Goal: Information Seeking & Learning: Learn about a topic

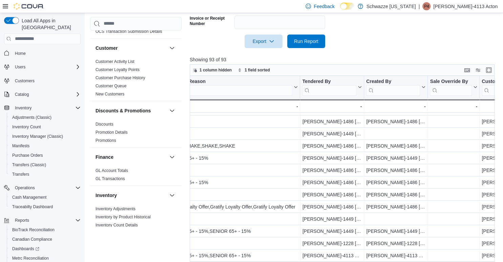
scroll to position [460, 825]
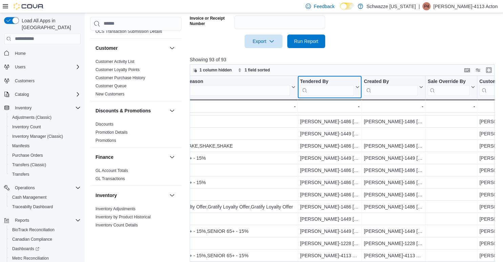
click at [357, 86] on icon at bounding box center [356, 87] width 5 height 4
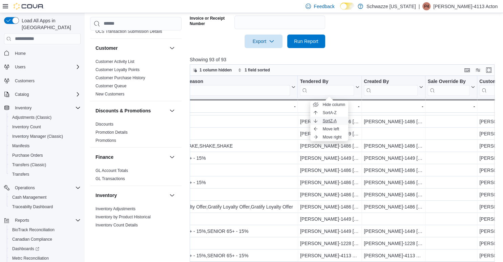
click at [332, 121] on span "Sort Z-A" at bounding box center [329, 120] width 14 height 5
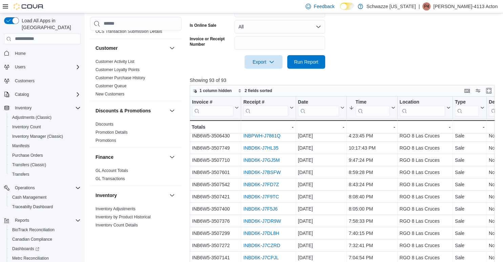
scroll to position [187, 0]
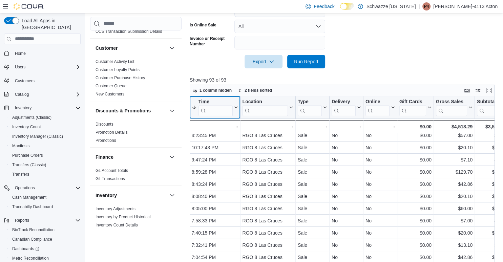
click at [235, 108] on icon at bounding box center [234, 107] width 5 height 4
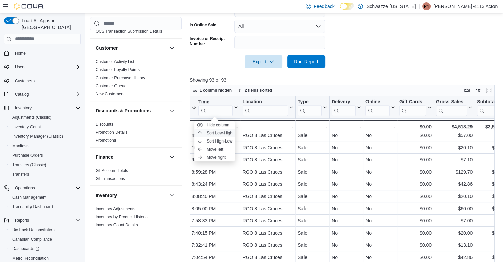
click at [217, 135] on span "Sort Low-High" at bounding box center [220, 132] width 26 height 5
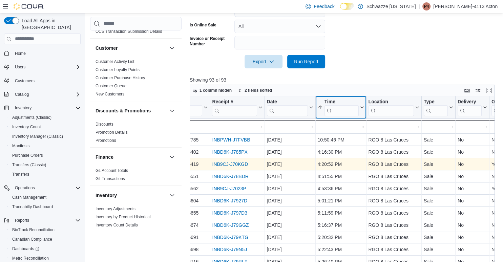
scroll to position [243, 0]
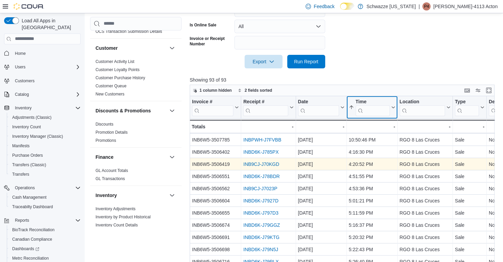
scroll to position [7, 0]
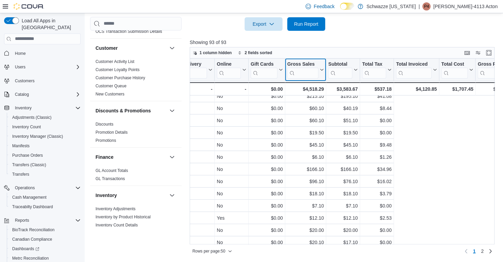
scroll to position [91, 137]
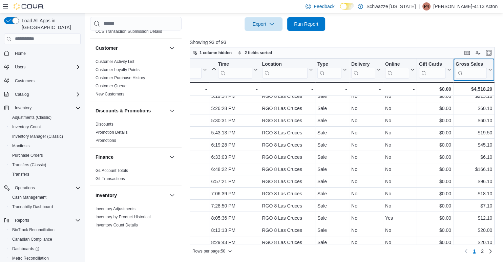
click at [323, 69] on div "Invoice # Click to view column header actions Receipt # Click to view column he…" at bounding box center [342, 152] width 305 height 186
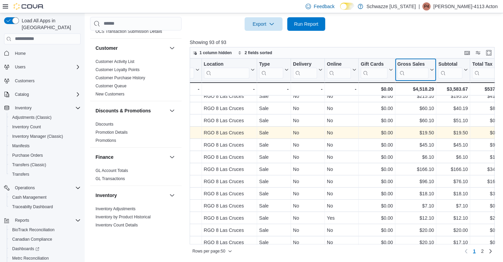
scroll to position [91, 196]
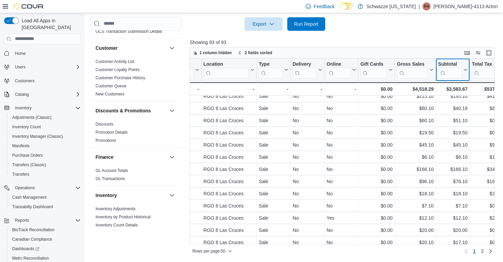
click at [464, 70] on icon at bounding box center [464, 70] width 5 height 4
click at [462, 101] on span "Sort High-Low" at bounding box center [457, 103] width 26 height 5
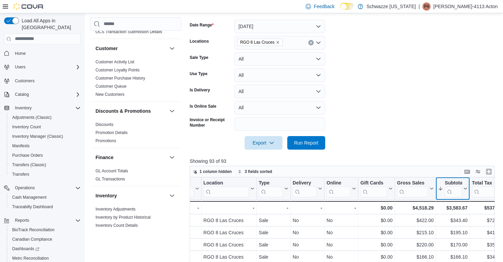
scroll to position [107, 0]
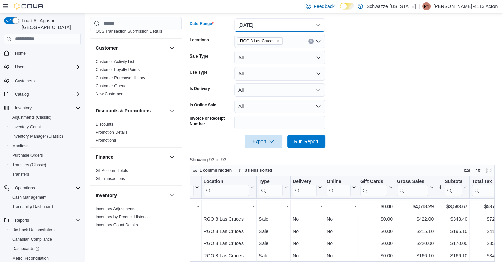
click at [323, 24] on button "Yesterday" at bounding box center [279, 25] width 91 height 14
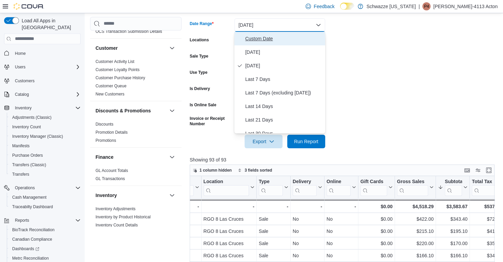
click at [267, 38] on span "Custom Date" at bounding box center [283, 39] width 77 height 8
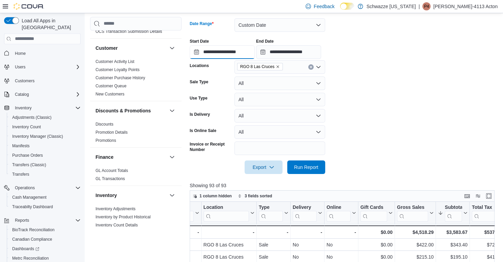
click at [194, 52] on input "**********" at bounding box center [222, 52] width 65 height 14
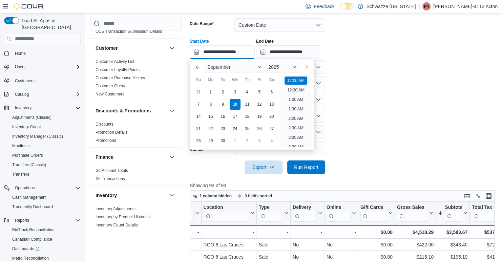
scroll to position [21, 0]
click at [221, 109] on div "9" at bounding box center [223, 104] width 12 height 12
type input "**********"
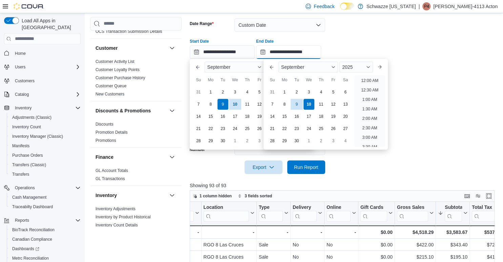
click at [297, 52] on input "**********" at bounding box center [288, 52] width 65 height 14
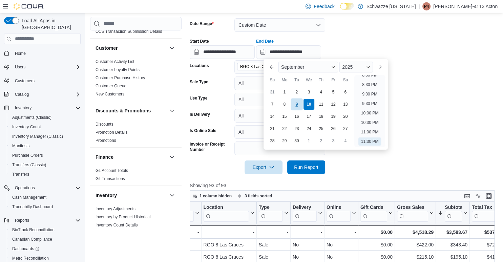
click at [297, 104] on div "9" at bounding box center [297, 104] width 12 height 12
type input "**********"
click at [423, 74] on form "**********" at bounding box center [344, 92] width 308 height 164
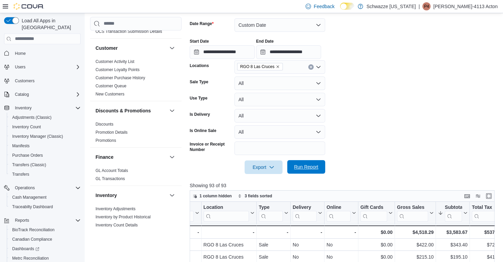
click at [312, 171] on span "Run Report" at bounding box center [306, 167] width 30 height 14
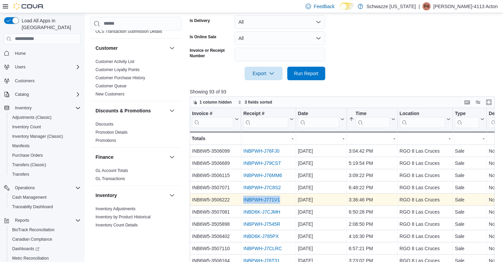
drag, startPoint x: 284, startPoint y: 200, endPoint x: 287, endPoint y: 196, distance: 4.9
click at [287, 196] on div "INBPWH-J771V1" at bounding box center [268, 200] width 50 height 8
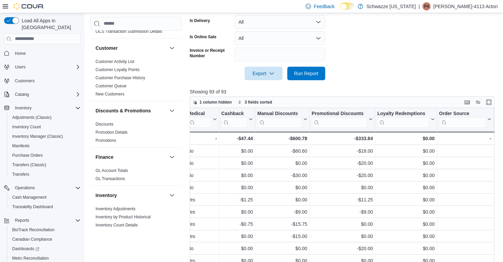
scroll to position [0, 1103]
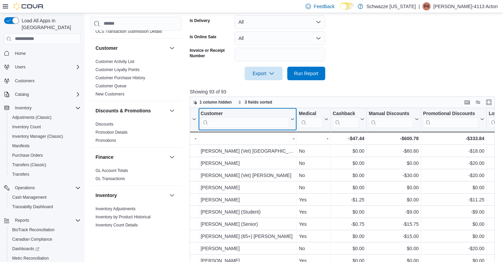
click at [293, 120] on icon at bounding box center [291, 119] width 5 height 4
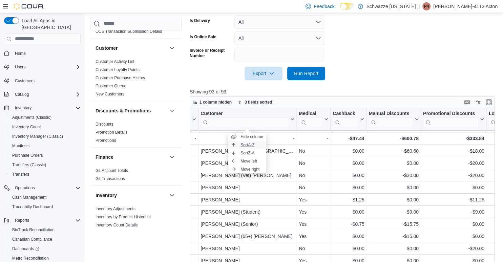
click at [256, 145] on button "Sort A-Z" at bounding box center [247, 145] width 38 height 8
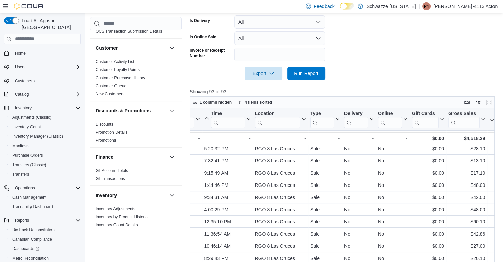
scroll to position [258, 139]
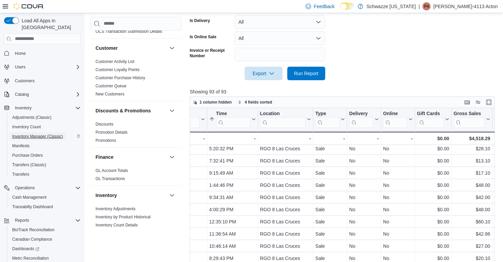
click at [30, 134] on span "Inventory Manager (Classic)" at bounding box center [37, 136] width 51 height 5
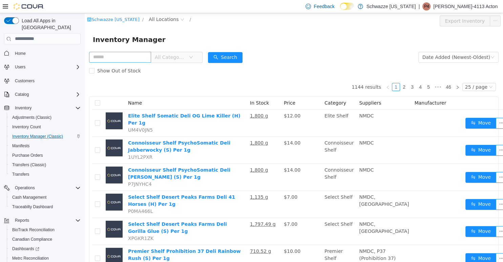
click at [113, 60] on input "text" at bounding box center [120, 56] width 62 height 11
type input "*********"
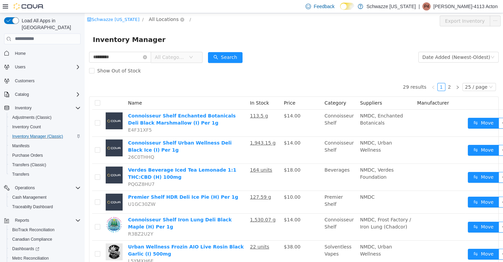
click at [163, 20] on span "All Locations" at bounding box center [164, 18] width 30 height 7
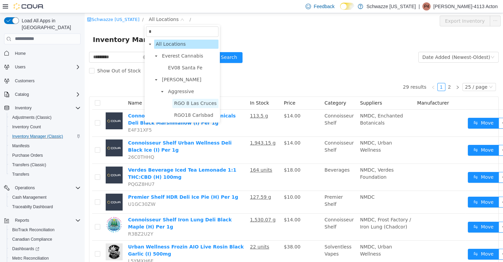
type input "*"
click at [193, 100] on span "RGO 8 Las Cruces" at bounding box center [195, 103] width 46 height 9
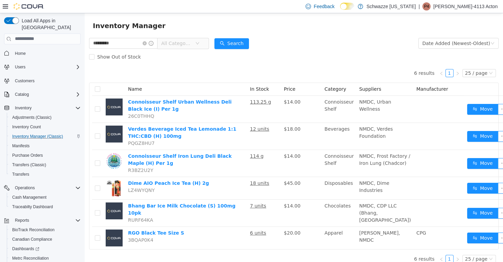
scroll to position [16, 0]
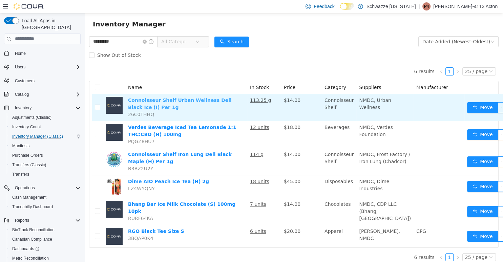
click at [213, 99] on link "Connoisseur Shelf Urban Wellness Deli Black Ice (I) Per 1g" at bounding box center [180, 103] width 104 height 13
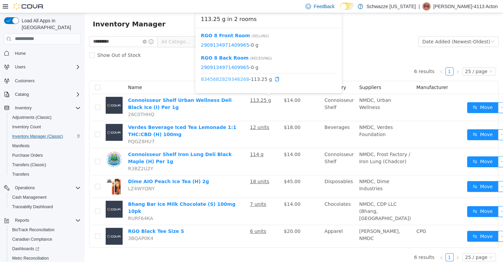
click at [224, 80] on link "8345682829346268" at bounding box center [225, 78] width 48 height 5
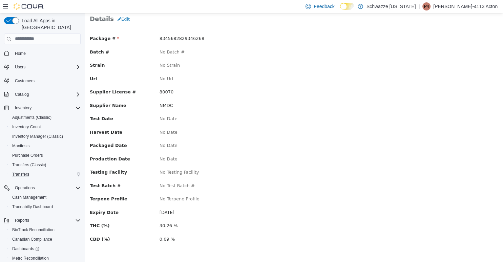
scroll to position [35, 0]
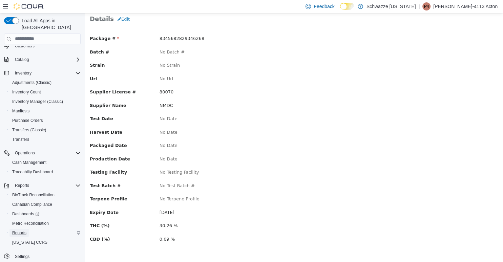
click at [23, 230] on span "Reports" at bounding box center [19, 232] width 14 height 5
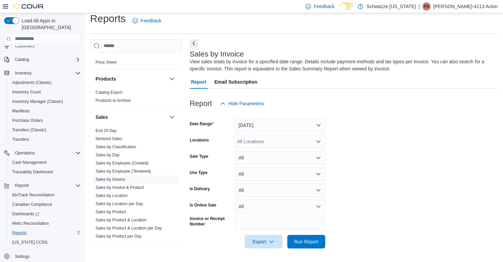
scroll to position [417, 0]
click at [117, 202] on link "Sales by Location per Day" at bounding box center [118, 203] width 47 height 5
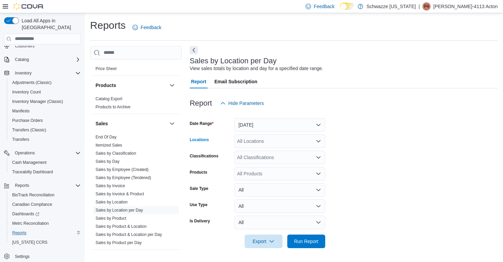
click at [269, 139] on div "All Locations" at bounding box center [279, 141] width 91 height 14
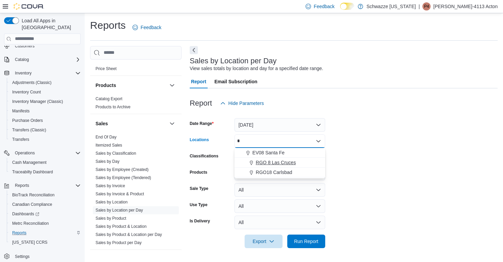
type input "*"
click at [278, 159] on span "RGO 8 Las Cruces" at bounding box center [276, 162] width 40 height 7
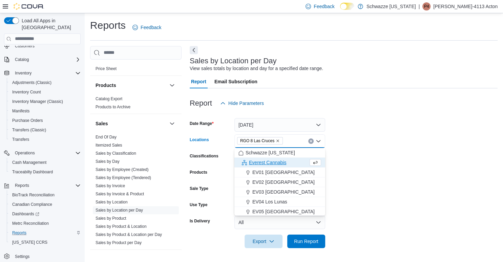
click at [383, 160] on form "Date Range Yesterday Locations RGO 8 Las Cruces Combo box. Selected. RGO 8 Las …" at bounding box center [344, 179] width 308 height 138
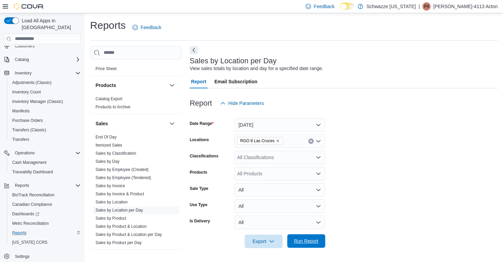
click at [298, 246] on span "Run Report" at bounding box center [306, 241] width 30 height 14
click at [299, 240] on span "Run Report" at bounding box center [306, 241] width 24 height 7
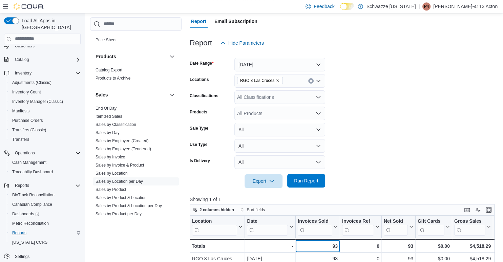
click at [299, 240] on div "93 - Invoices Sold, column 3, row 2" at bounding box center [318, 245] width 44 height 13
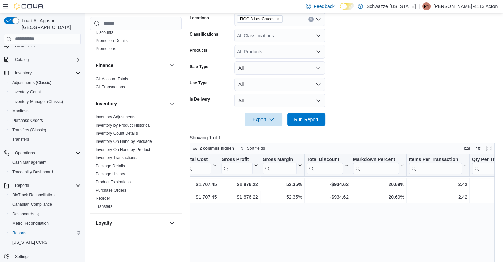
scroll to position [134, 0]
